Goal: Contribute content: Add original content to the website for others to see

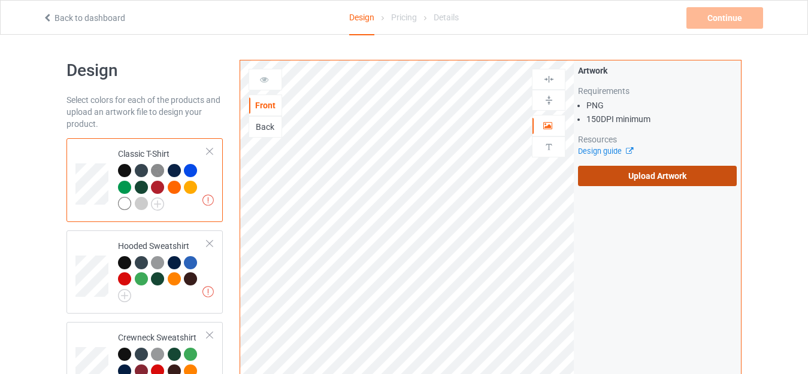
click at [610, 176] on label "Upload Artwork" at bounding box center [657, 176] width 159 height 20
click at [0, 0] on input "Upload Artwork" at bounding box center [0, 0] width 0 height 0
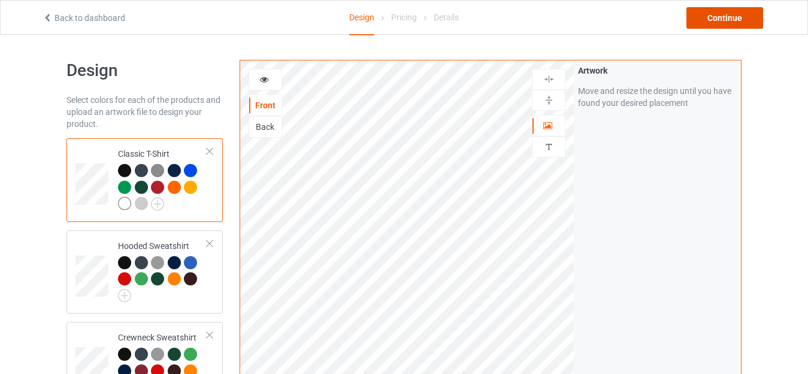
click at [731, 16] on div "Continue" at bounding box center [725, 18] width 77 height 22
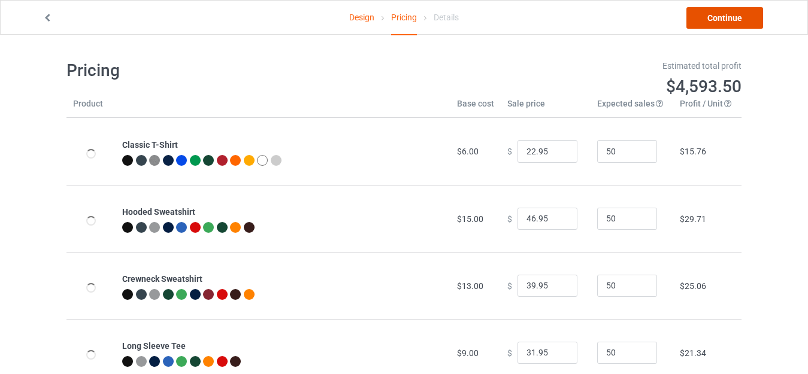
click at [731, 16] on link "Continue" at bounding box center [725, 18] width 77 height 22
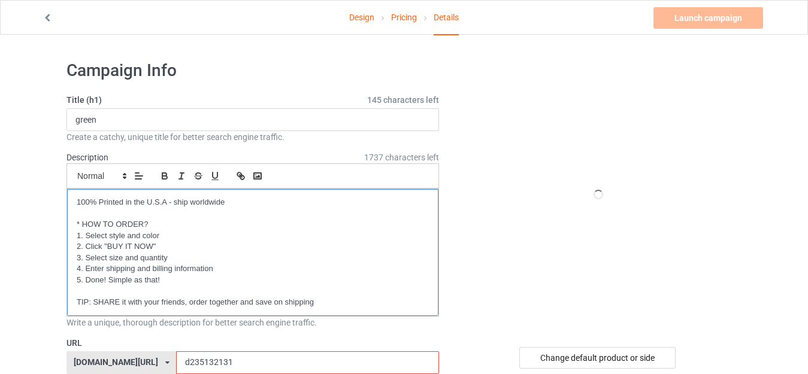
click at [213, 304] on p "TIP: SHARE it with your friends, order together and save on shipping" at bounding box center [253, 302] width 352 height 11
click at [201, 306] on p "TIP: SHARE it with your friends, order together and save on shipping" at bounding box center [253, 302] width 352 height 11
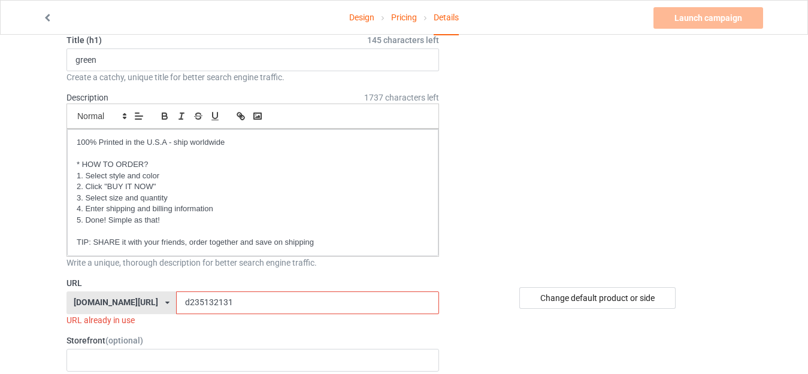
click at [201, 306] on input "d235132131" at bounding box center [307, 303] width 262 height 23
type input "d23513213"
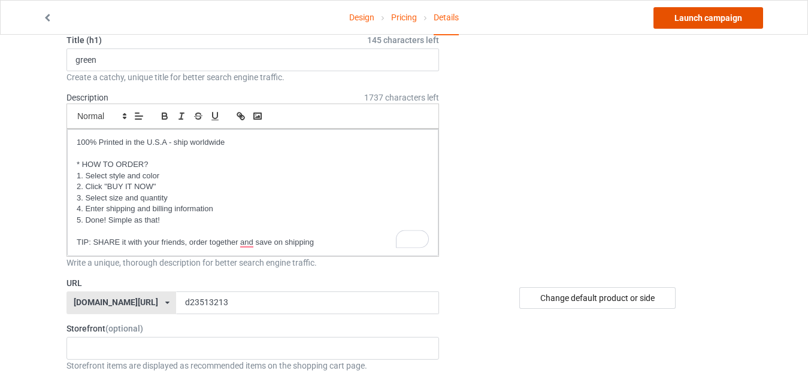
click at [701, 25] on link "Launch campaign" at bounding box center [709, 18] width 110 height 22
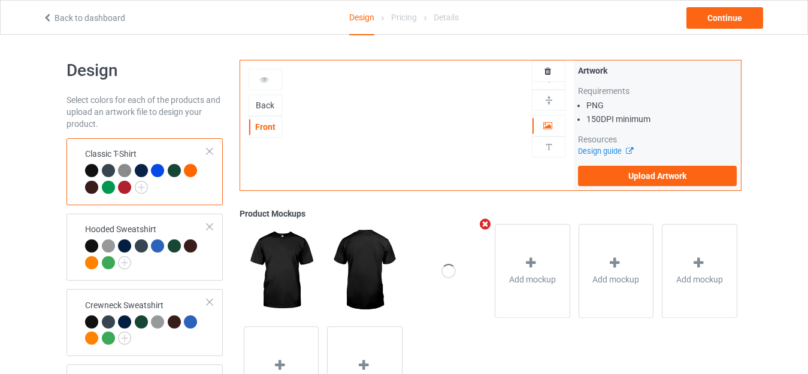
click at [270, 106] on div "Back" at bounding box center [265, 105] width 32 height 12
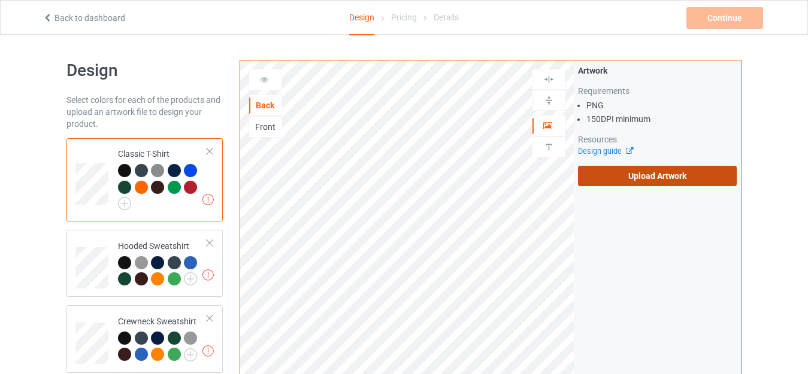
click at [602, 173] on label "Upload Artwork" at bounding box center [657, 176] width 159 height 20
click at [0, 0] on input "Upload Artwork" at bounding box center [0, 0] width 0 height 0
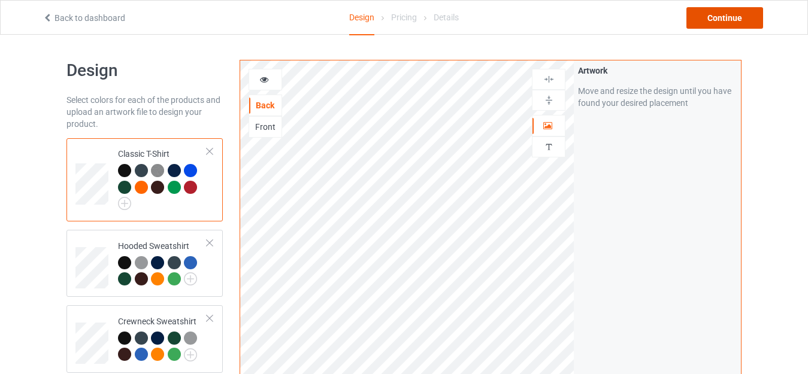
click at [733, 22] on div "Continue" at bounding box center [725, 18] width 77 height 22
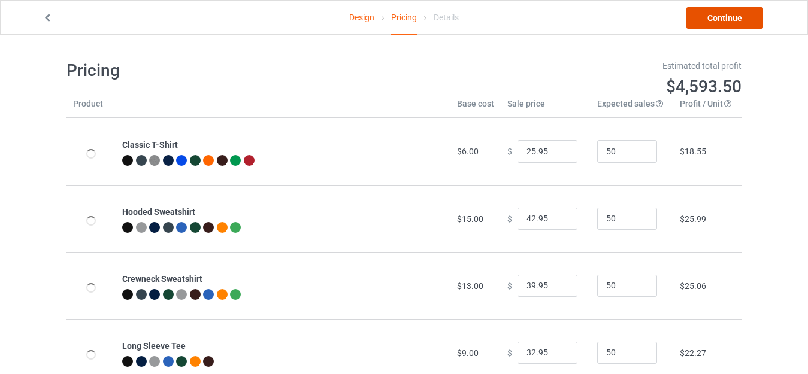
click at [734, 22] on link "Continue" at bounding box center [725, 18] width 77 height 22
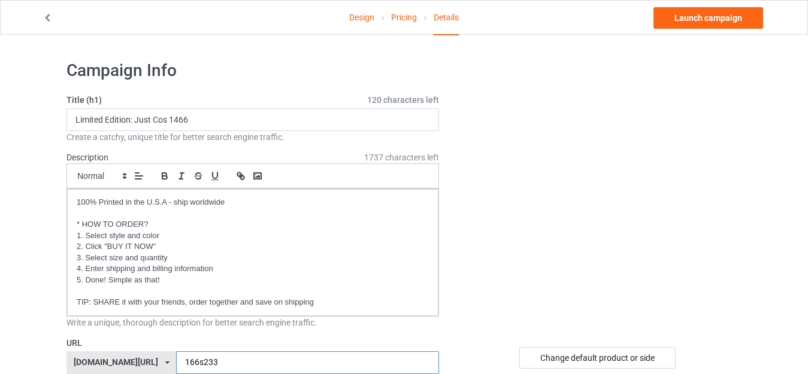
click at [215, 352] on input "166s233" at bounding box center [307, 363] width 262 height 23
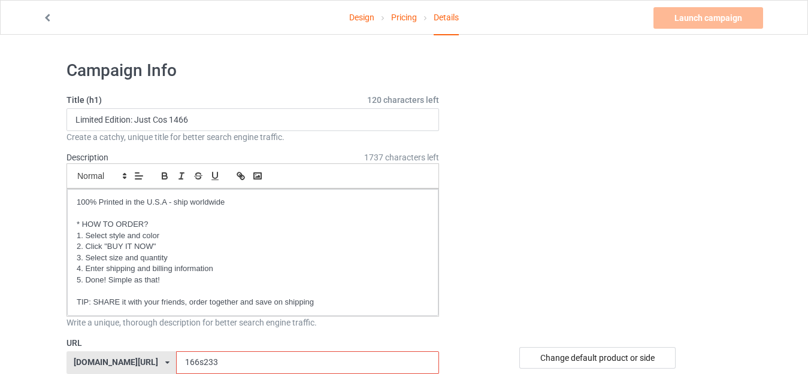
scroll to position [120, 0]
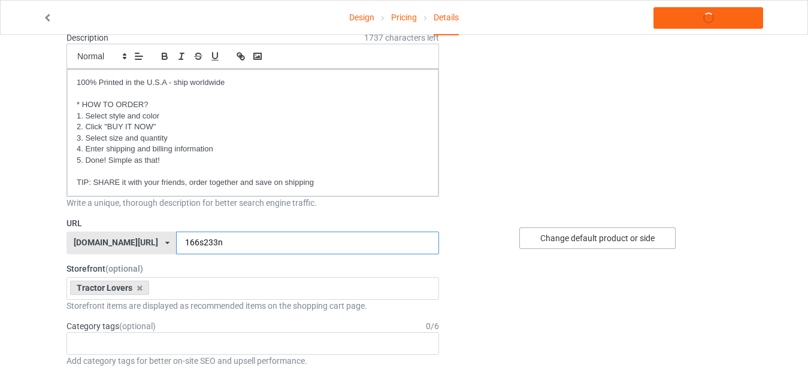
type input "166s233n"
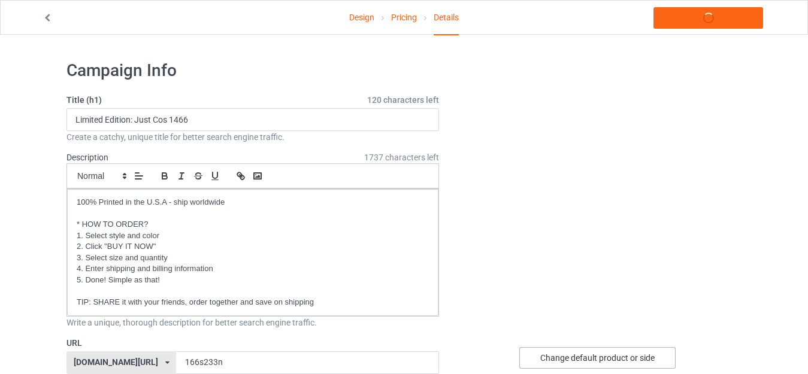
click at [559, 355] on div "Change default product or side" at bounding box center [597, 358] width 156 height 22
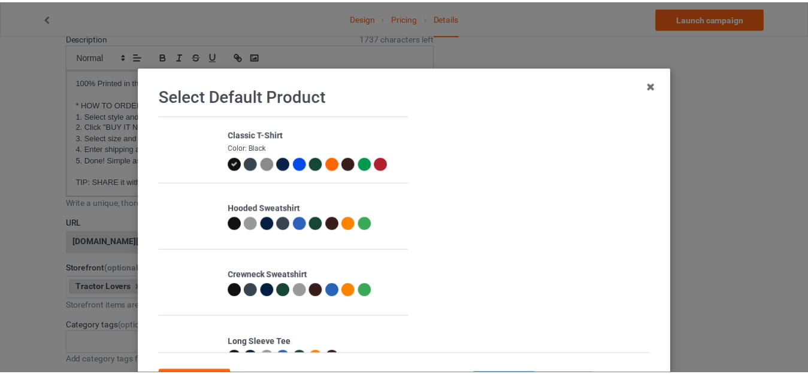
scroll to position [60, 0]
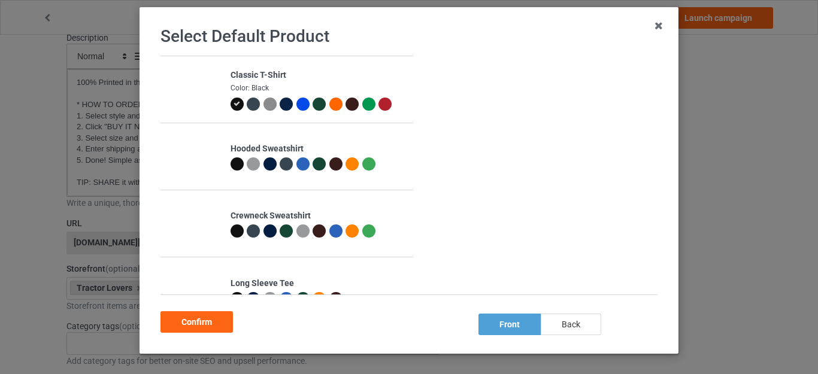
click at [572, 319] on div "back" at bounding box center [571, 325] width 61 height 22
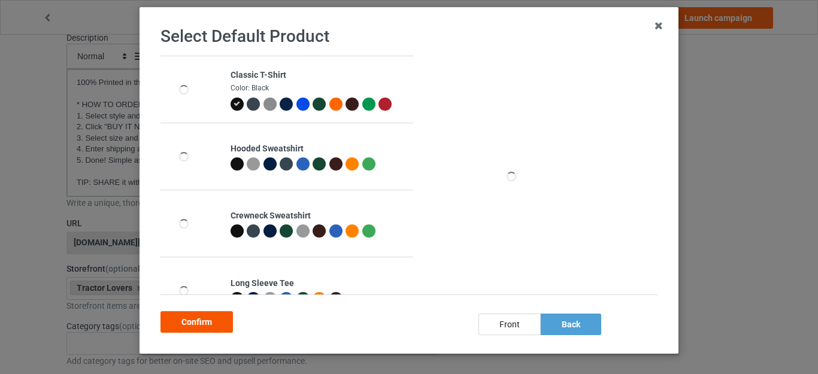
click at [219, 320] on div "Confirm" at bounding box center [197, 323] width 72 height 22
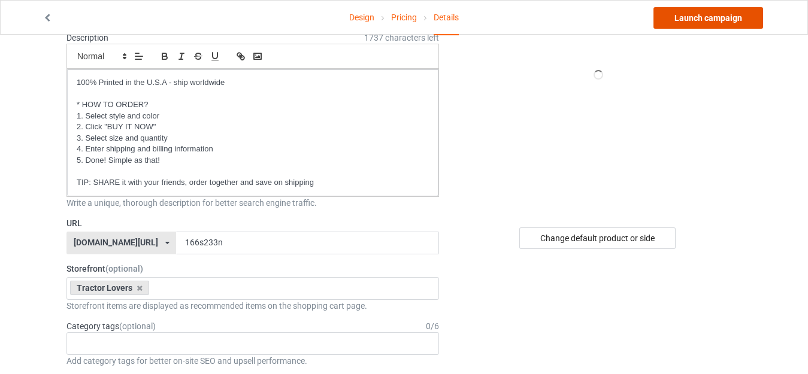
click at [685, 15] on link "Launch campaign" at bounding box center [709, 18] width 110 height 22
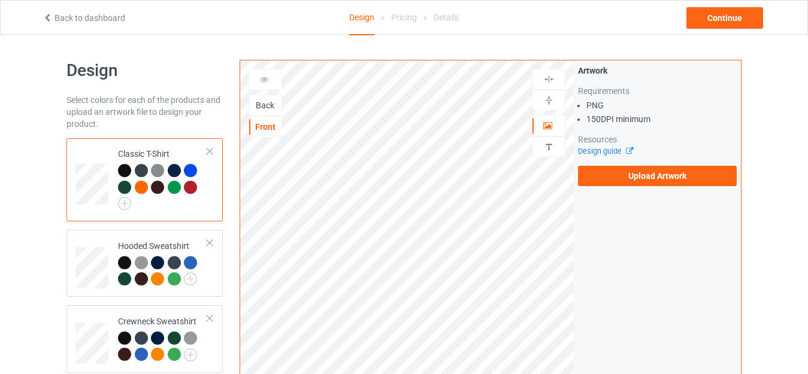
click at [258, 104] on div "Back" at bounding box center [265, 105] width 32 height 12
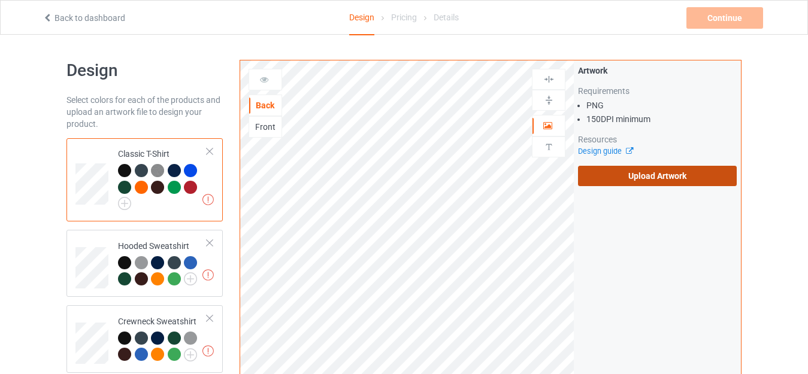
click at [597, 172] on label "Upload Artwork" at bounding box center [657, 176] width 159 height 20
click at [0, 0] on input "Upload Artwork" at bounding box center [0, 0] width 0 height 0
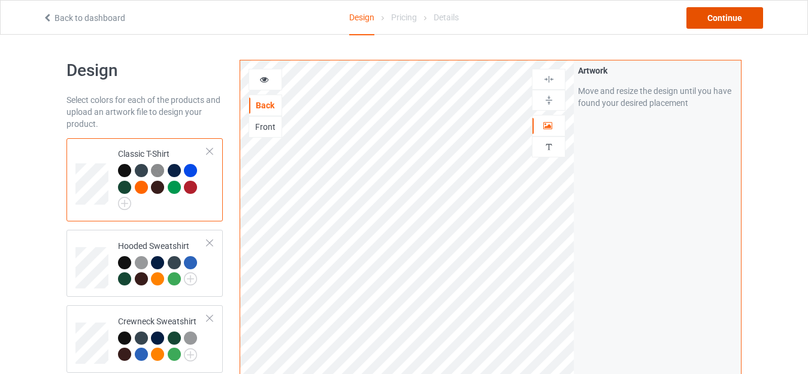
click at [706, 22] on div "Continue" at bounding box center [725, 18] width 77 height 22
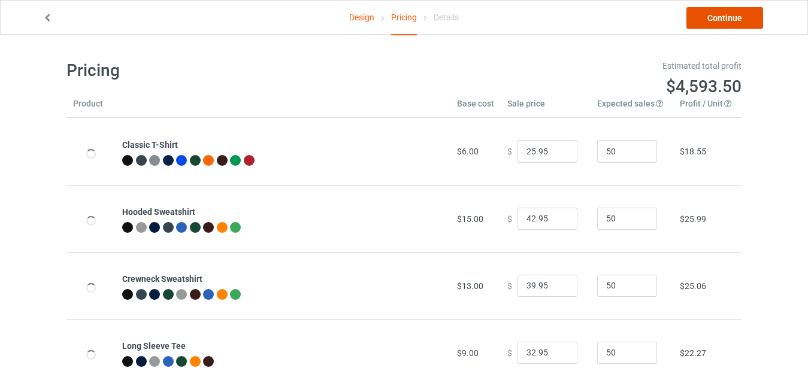
click at [706, 22] on link "Continue" at bounding box center [725, 18] width 77 height 22
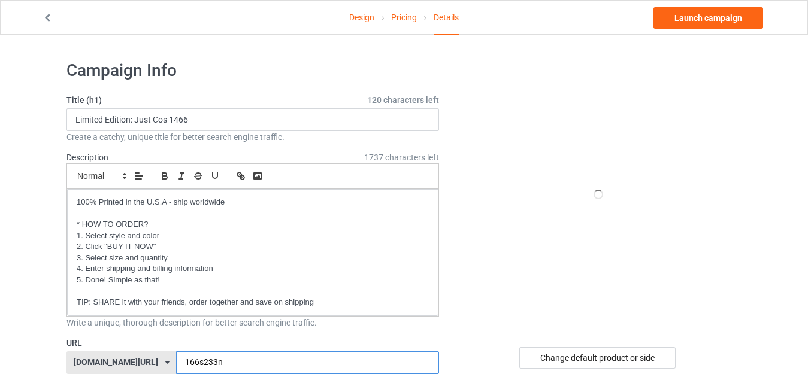
scroll to position [120, 0]
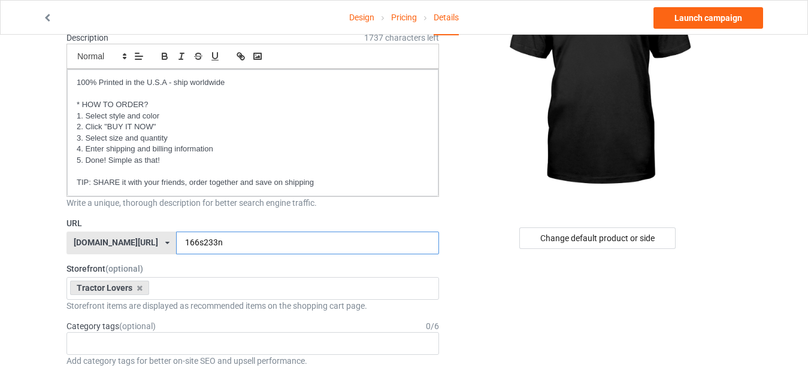
click at [176, 245] on input "166s233n" at bounding box center [307, 243] width 262 height 23
type input "66s233n"
click at [606, 240] on div "Change default product or side" at bounding box center [597, 239] width 156 height 22
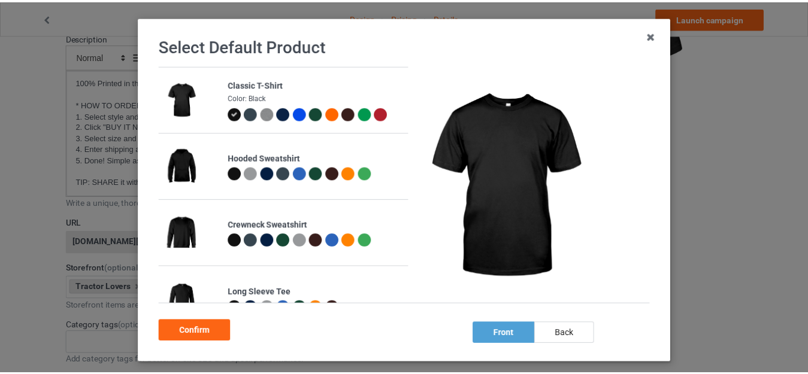
scroll to position [107, 0]
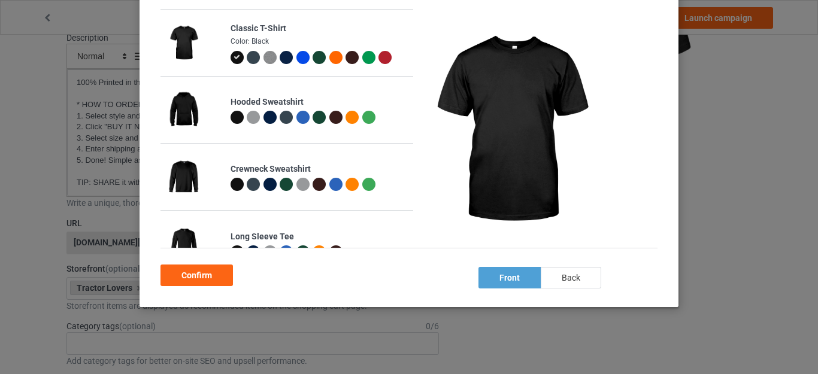
click at [580, 277] on div "back" at bounding box center [571, 278] width 61 height 22
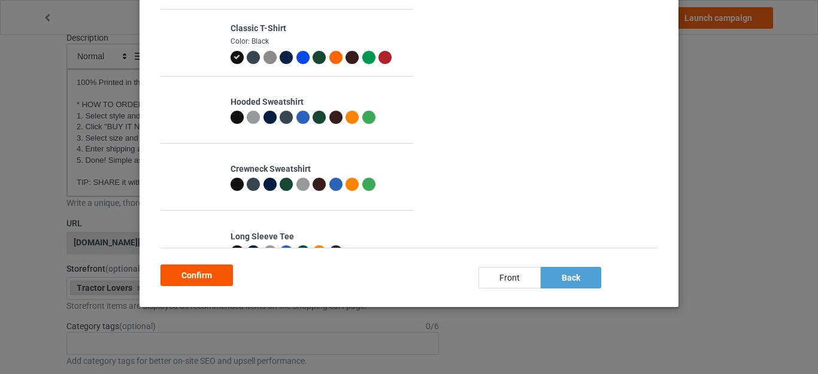
click at [188, 276] on div "Confirm" at bounding box center [197, 276] width 72 height 22
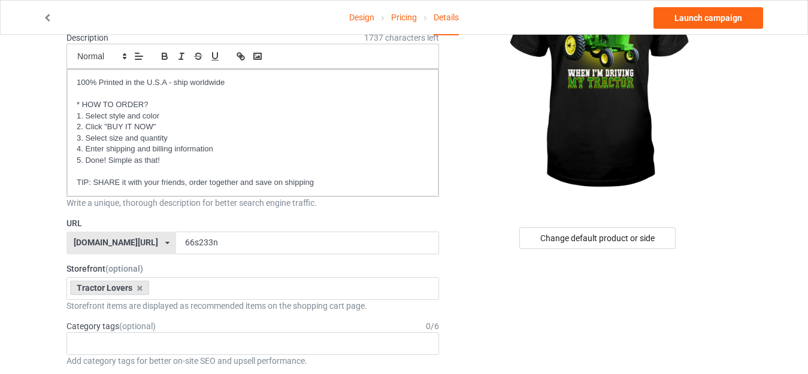
scroll to position [60, 0]
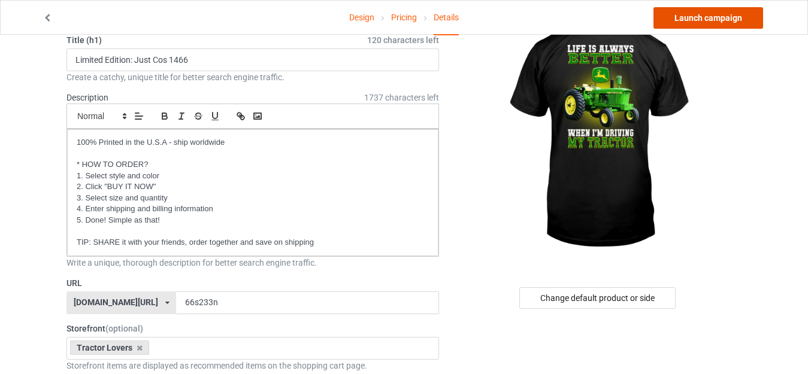
click at [716, 19] on link "Launch campaign" at bounding box center [709, 18] width 110 height 22
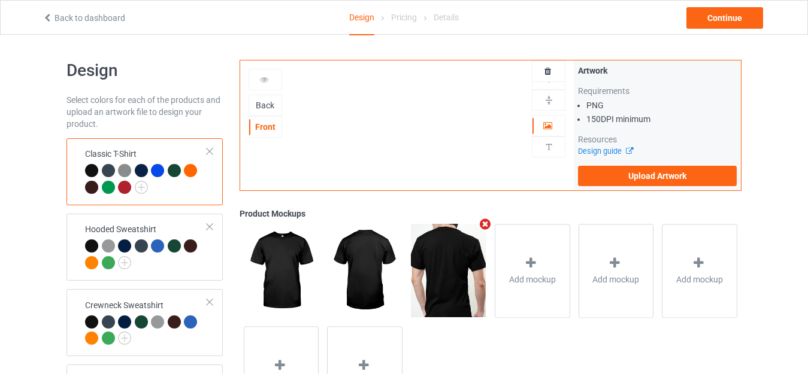
click at [271, 106] on div "Back" at bounding box center [265, 105] width 32 height 12
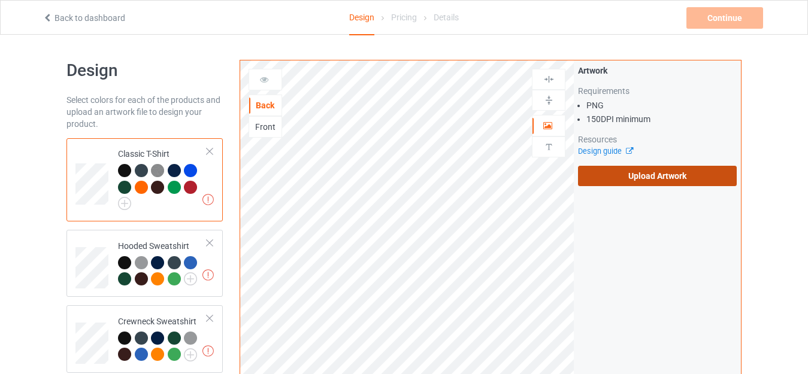
click at [617, 182] on label "Upload Artwork" at bounding box center [657, 176] width 159 height 20
click at [0, 0] on input "Upload Artwork" at bounding box center [0, 0] width 0 height 0
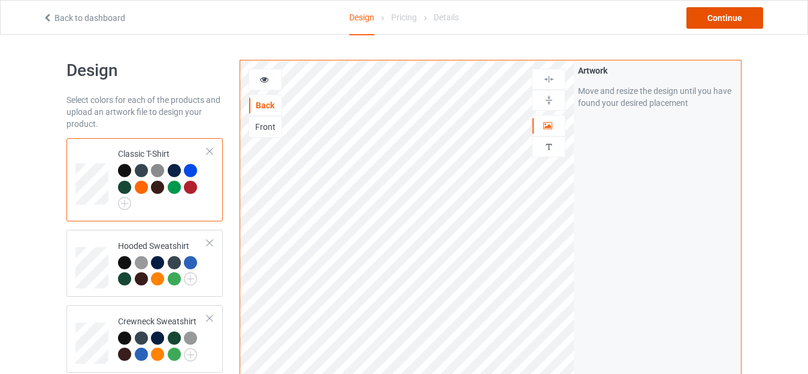
click at [709, 21] on div "Continue" at bounding box center [725, 18] width 77 height 22
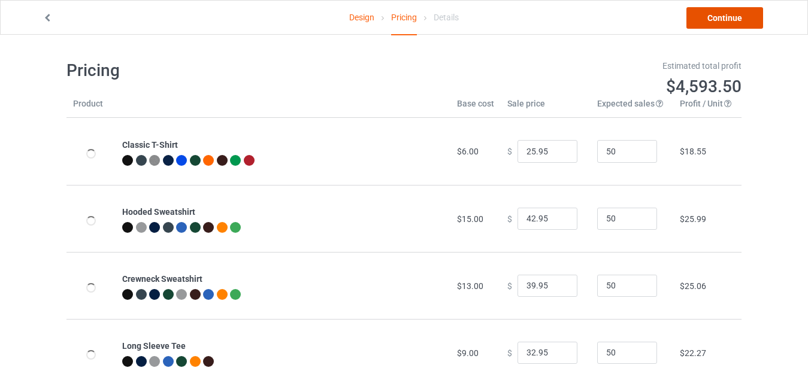
click at [709, 21] on link "Continue" at bounding box center [725, 18] width 77 height 22
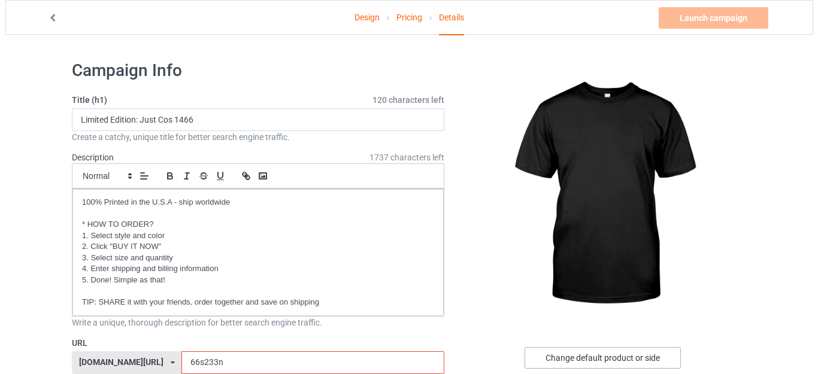
scroll to position [120, 0]
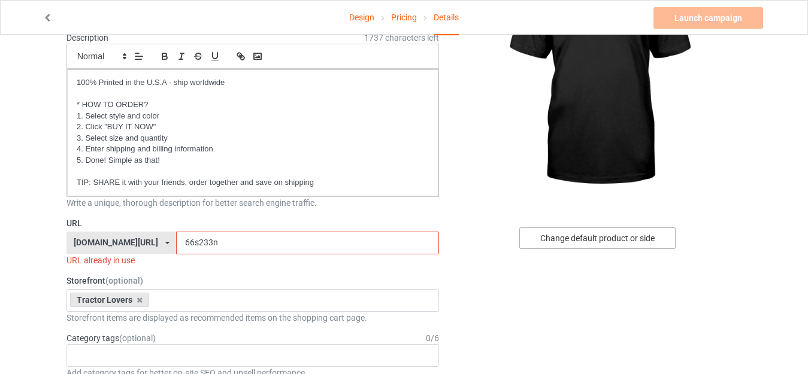
click at [585, 244] on div "Change default product or side" at bounding box center [597, 239] width 156 height 22
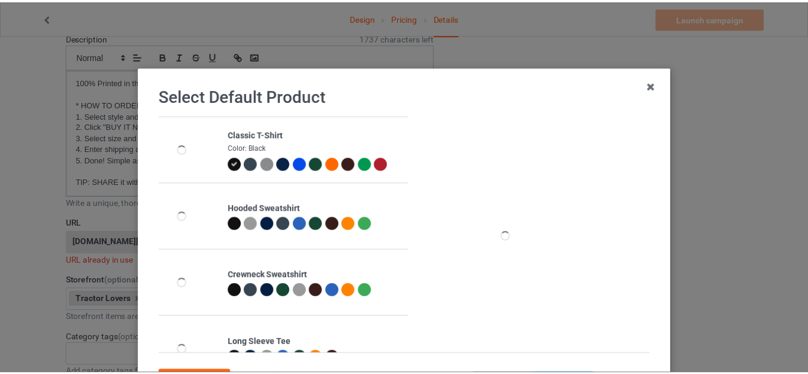
scroll to position [60, 0]
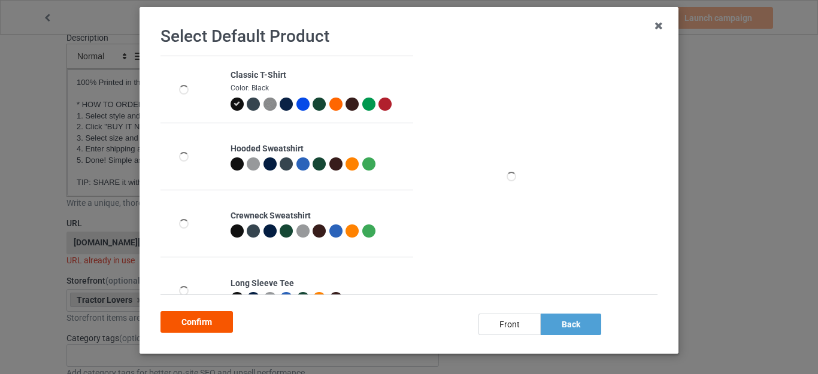
click at [199, 328] on div "Confirm" at bounding box center [197, 323] width 72 height 22
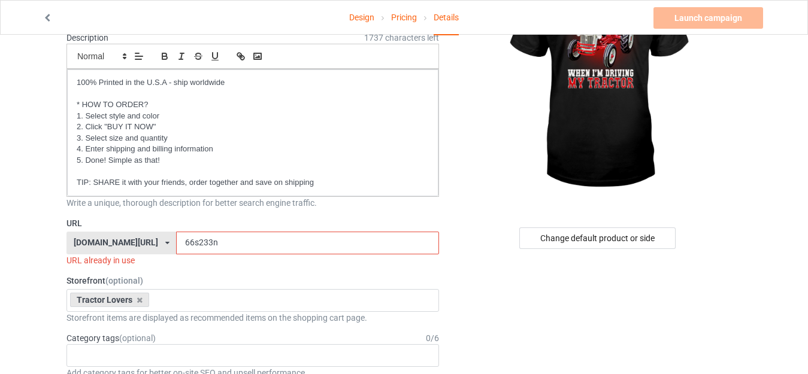
click at [176, 243] on input "66s233n" at bounding box center [307, 243] width 262 height 23
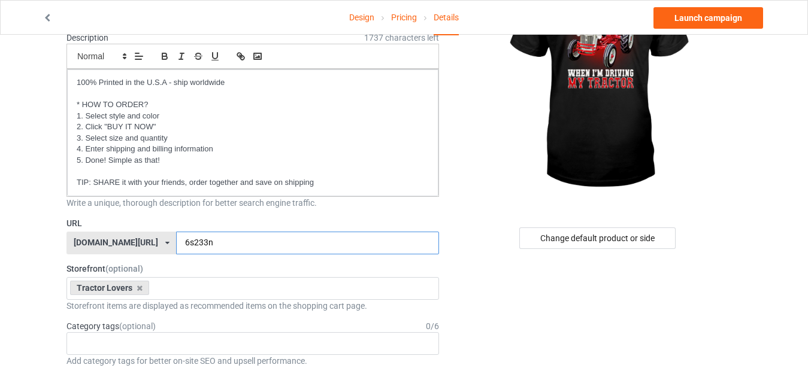
type input "6s233n"
click at [697, 11] on link "Launch campaign" at bounding box center [709, 18] width 110 height 22
